Goal: Navigation & Orientation: Find specific page/section

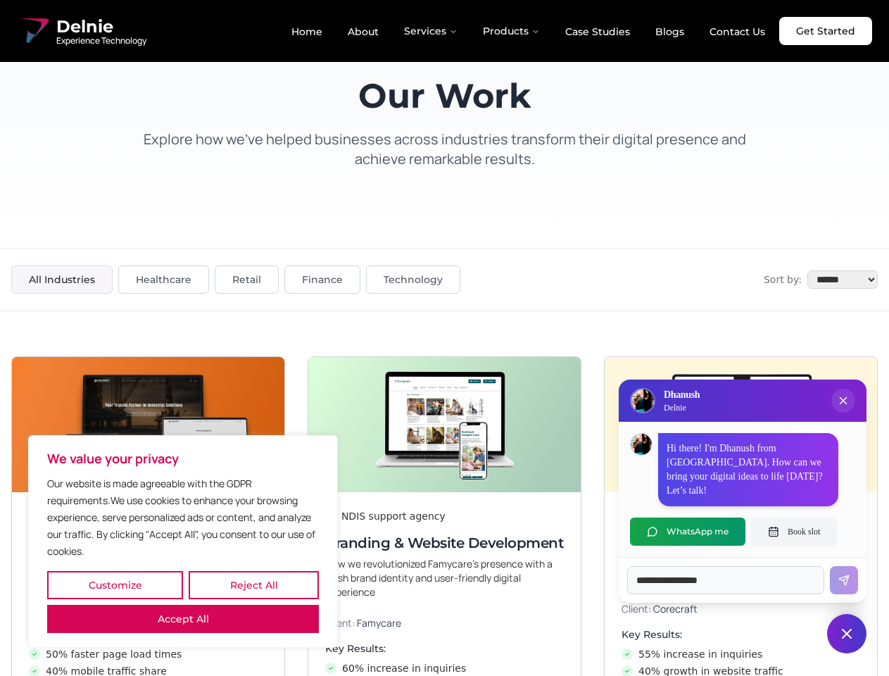
click at [115, 585] on button "Customize" at bounding box center [115, 585] width 136 height 28
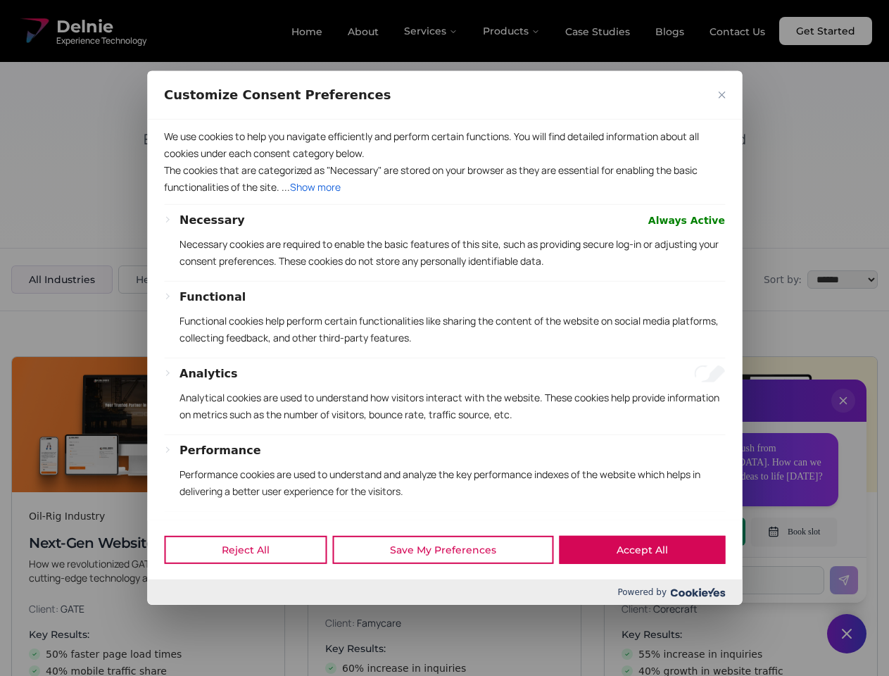
click at [254, 585] on div at bounding box center [444, 338] width 889 height 676
click at [183, 619] on div at bounding box center [444, 338] width 889 height 676
click at [444, 338] on p "Functional cookies help perform certain functionalities like sharing the conten…" at bounding box center [453, 330] width 546 height 34
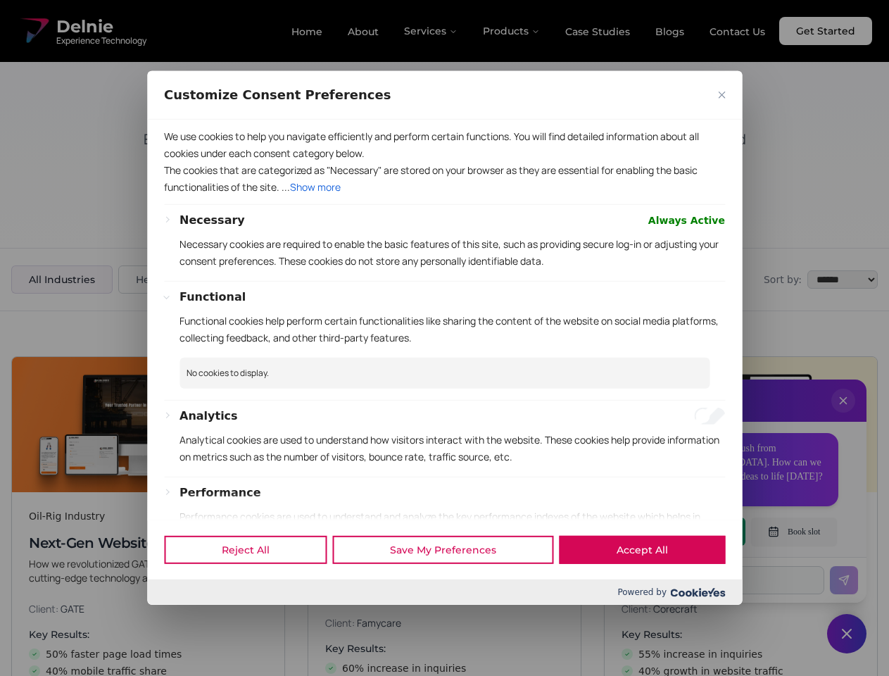
click at [844, 415] on div at bounding box center [444, 338] width 889 height 676
click at [688, 532] on div "Reject All Save My Preferences Accept All" at bounding box center [444, 550] width 595 height 60
click at [794, 532] on div at bounding box center [444, 338] width 889 height 676
click at [847, 634] on div at bounding box center [444, 338] width 889 height 676
click at [432, 31] on div at bounding box center [444, 338] width 889 height 676
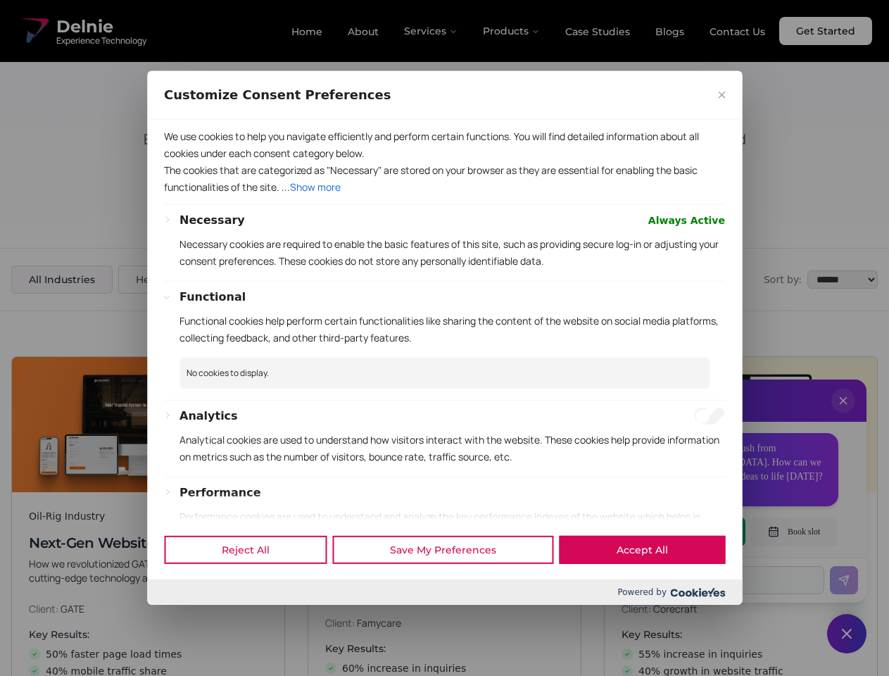
click at [512, 31] on div at bounding box center [444, 338] width 889 height 676
